Goal: Task Accomplishment & Management: Use online tool/utility

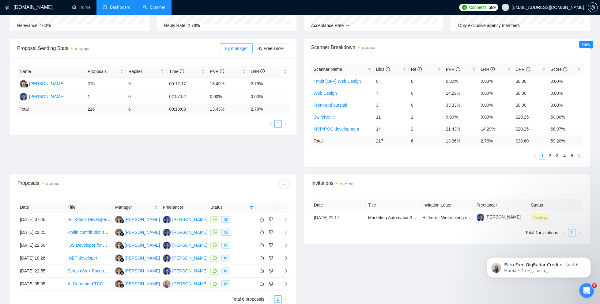
click at [145, 6] on link "Scanner" at bounding box center [154, 7] width 23 height 5
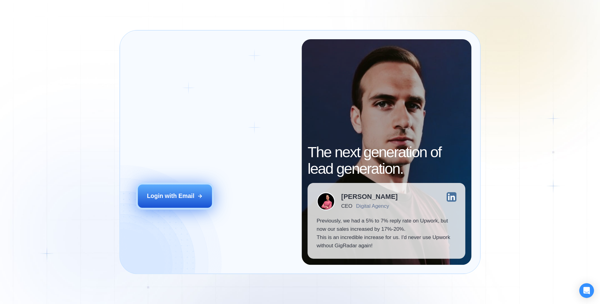
click at [164, 203] on button "Login with Email" at bounding box center [175, 195] width 74 height 23
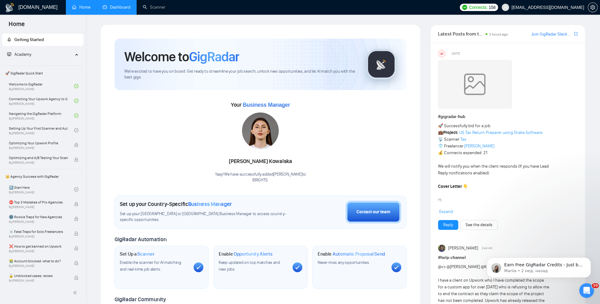
click at [117, 9] on link "Dashboard" at bounding box center [117, 7] width 28 height 5
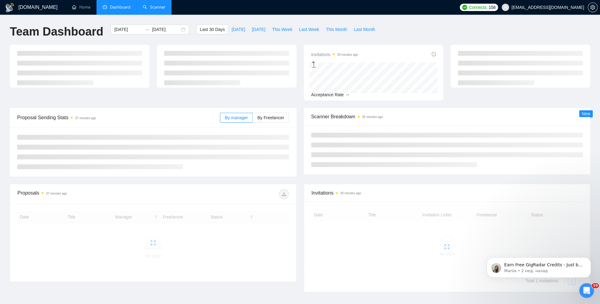
click at [146, 10] on link "Scanner" at bounding box center [154, 7] width 23 height 5
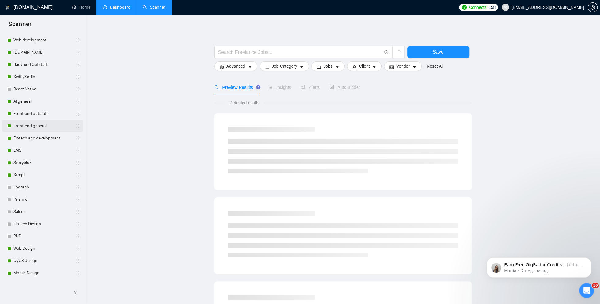
scroll to position [113, 0]
click at [38, 129] on link "Fintech app development" at bounding box center [42, 127] width 58 height 12
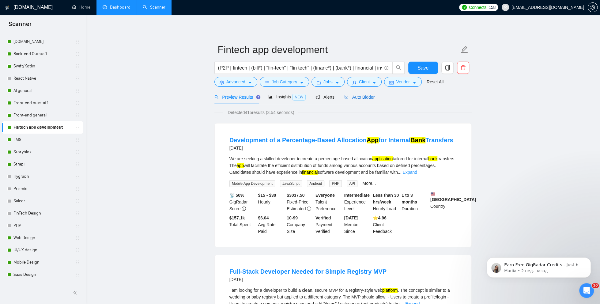
click at [358, 97] on span "Auto Bidder" at bounding box center [359, 97] width 30 height 5
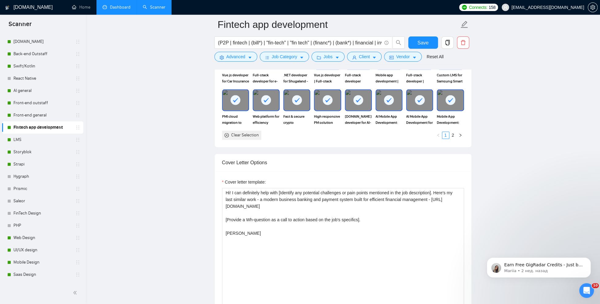
scroll to position [604, 0]
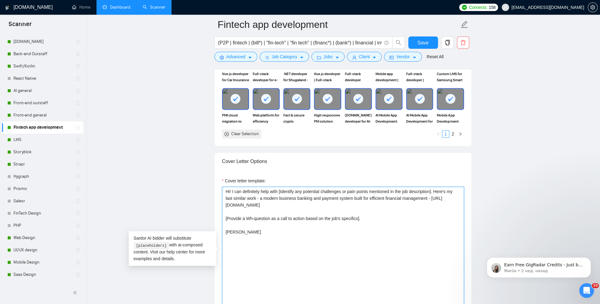
drag, startPoint x: 444, startPoint y: 190, endPoint x: 444, endPoint y: 202, distance: 12.0
click at [444, 202] on textarea "Hi! I can definitely help with [Identify any potential challenges or pain point…" at bounding box center [343, 255] width 242 height 138
